Goal: Task Accomplishment & Management: Complete application form

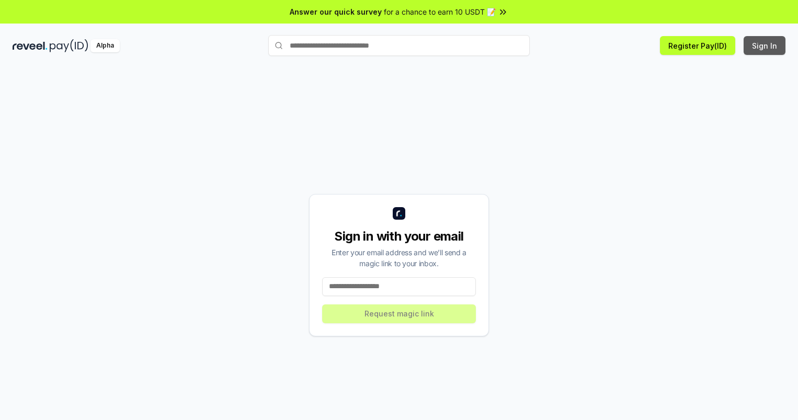
click at [765, 45] on button "Sign In" at bounding box center [764, 45] width 42 height 19
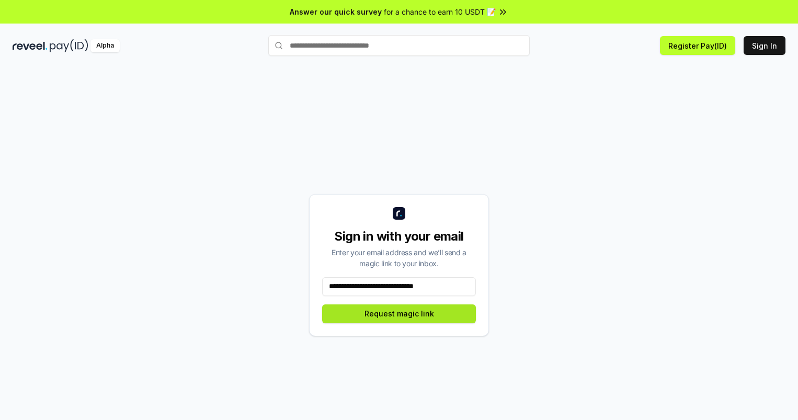
type input "**********"
click at [399, 313] on button "Request magic link" at bounding box center [399, 313] width 154 height 19
